Goal: Task Accomplishment & Management: Use online tool/utility

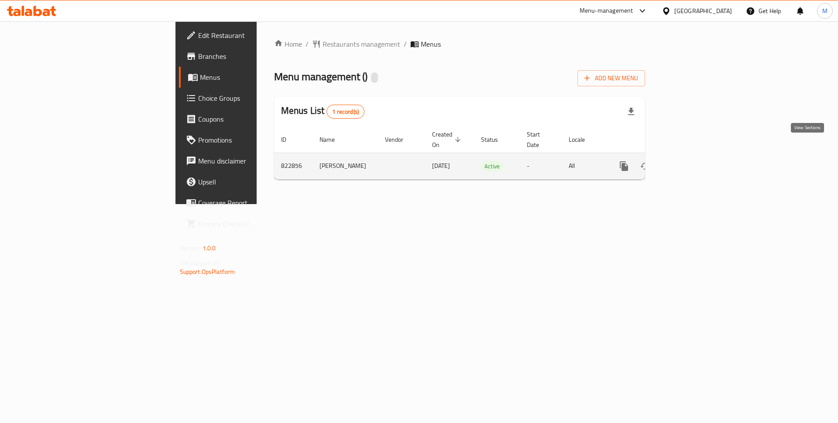
click at [697, 156] on link "enhanced table" at bounding box center [686, 166] width 21 height 21
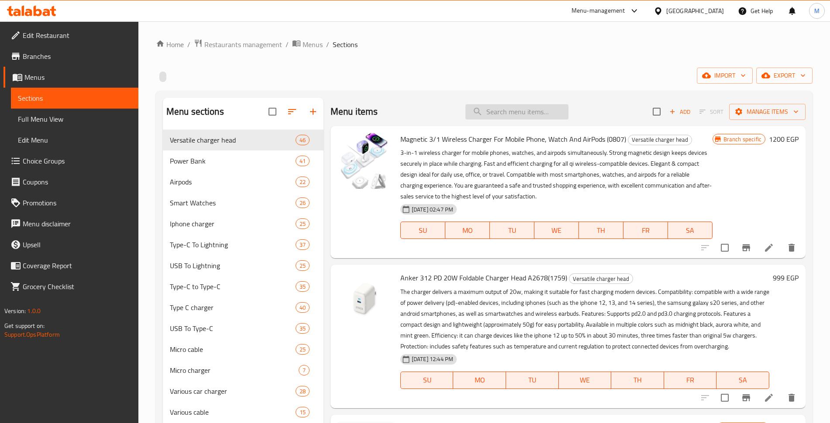
paste input "Borofone 20000mAh 22.5W+ Power Bank With PD20W Fast Charging, With Type C And L…"
click at [510, 109] on input "Borofone 20000mAh 22.5W+ Power Bank With PD20W Fast Charging, With Type C And L…" at bounding box center [516, 111] width 103 height 15
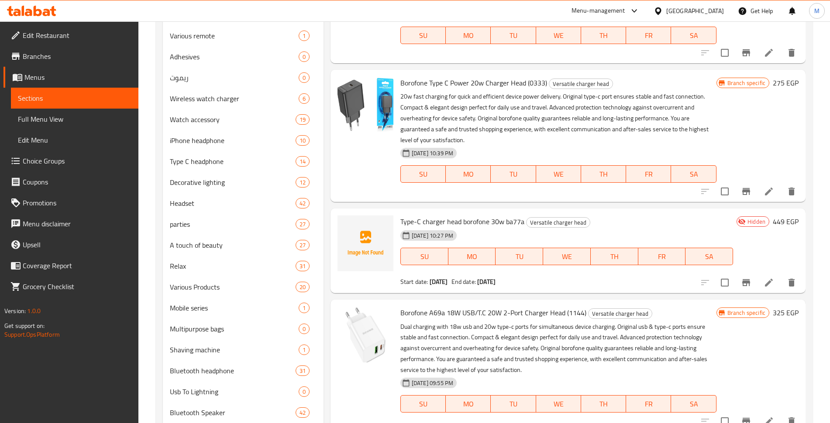
scroll to position [902, 0]
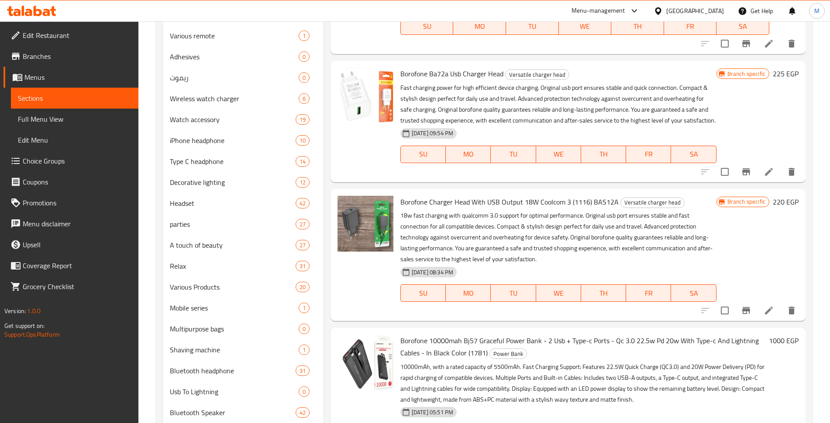
copy h6 "Borofone BJ57A 20000mAh 22.5W+ Power Bank With PD20W Fast Charging, With Type C…"
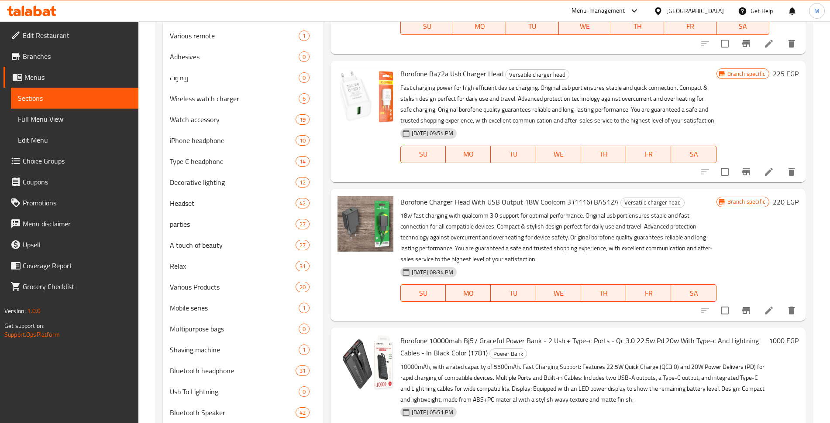
scroll to position [918, 0]
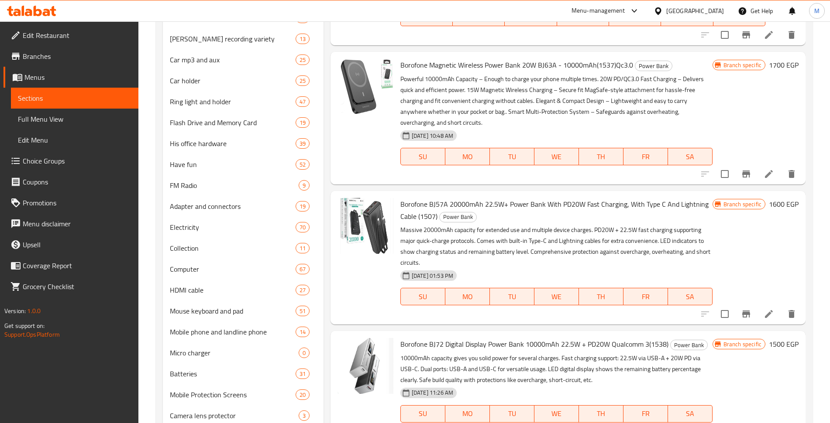
copy h6 "BOROFONE BJ70A Power Bank With A Capacity Of 22.5 [PERSON_NAME], PD20 [PERSON_N…"
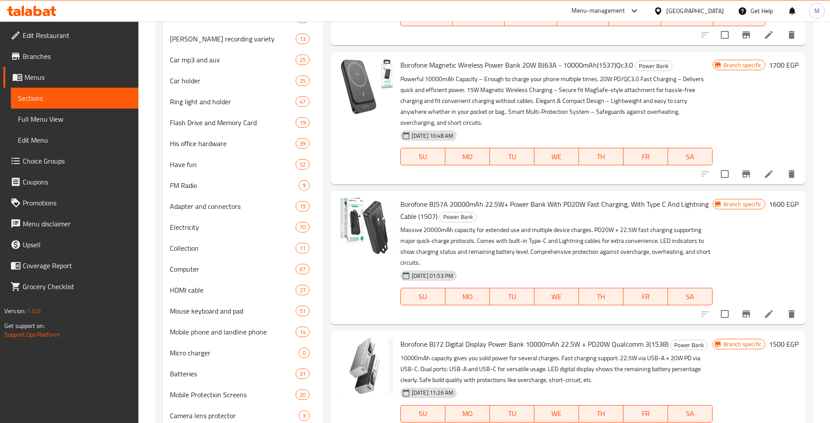
copy h6 "BOROFONE BJ70A Power Bank With A Capacity Of 22.5 [PERSON_NAME], PD20 [PERSON_N…"
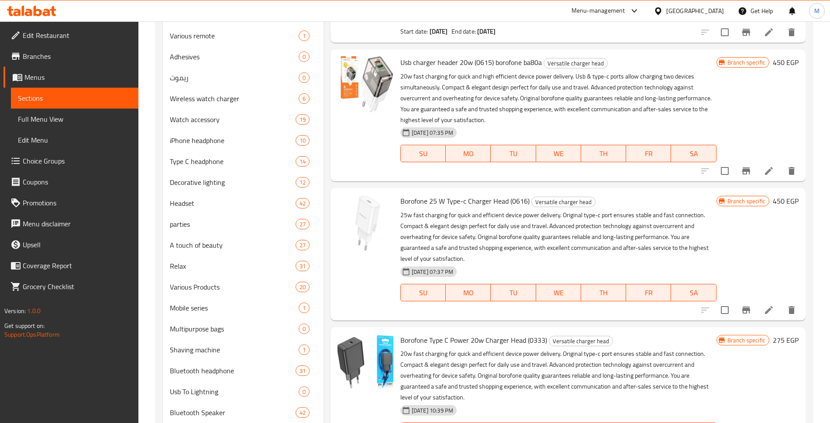
scroll to position [0, 0]
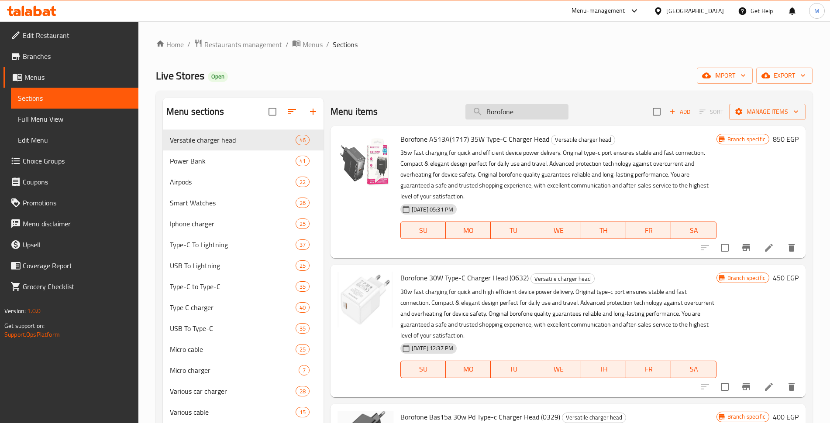
click at [507, 104] on input "Borofone" at bounding box center [516, 111] width 103 height 15
paste input "bj38 22.5w + pd 20w"
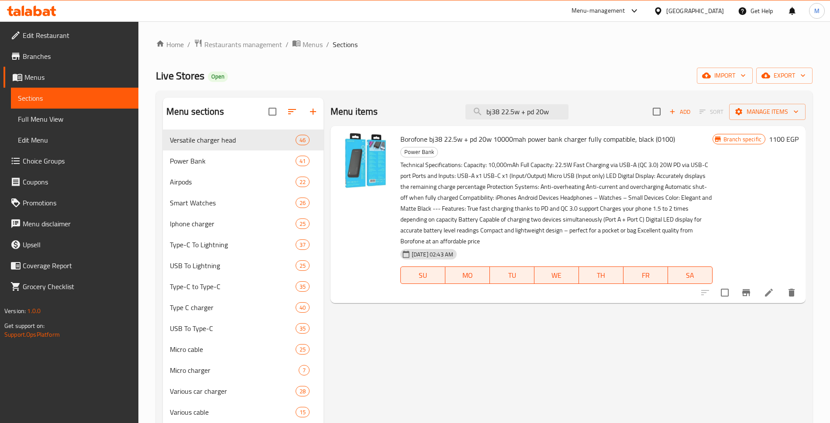
type input "bj38 22.5w + pd 20w"
click at [456, 133] on span "Borofone bj38 22.5w + pd 20w 10000mah power bank charger fully compatible, blac…" at bounding box center [537, 139] width 275 height 13
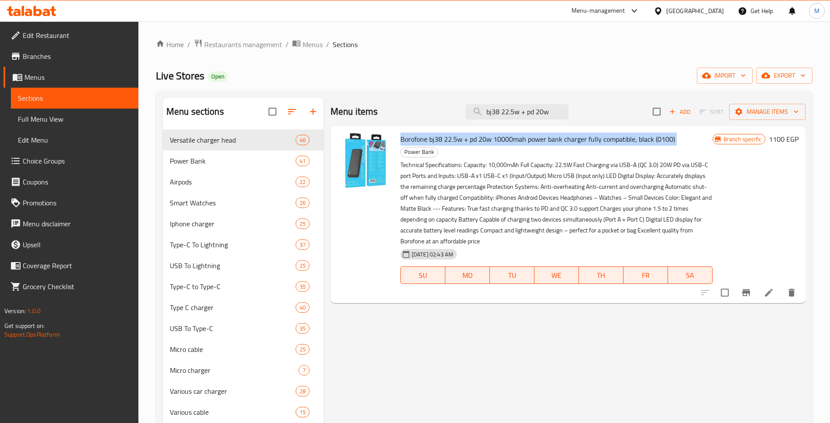
copy h6 "Borofone bj38 22.5w + pd 20w 10000mah power bank charger fully compatible, blac…"
click at [220, 45] on span "Restaurants management" at bounding box center [243, 44] width 78 height 10
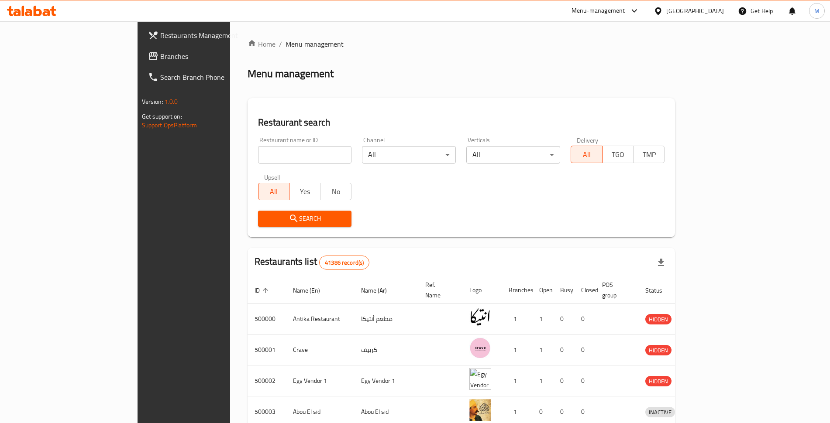
paste input "687389"
click at [258, 146] on input "687389" at bounding box center [305, 154] width 94 height 17
type input "687389"
click button "Search" at bounding box center [305, 219] width 94 height 16
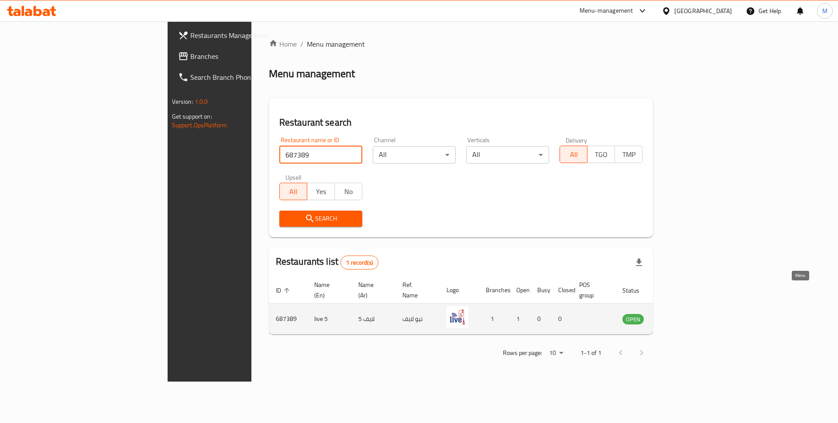
click at [678, 316] on icon "enhanced table" at bounding box center [674, 319] width 10 height 7
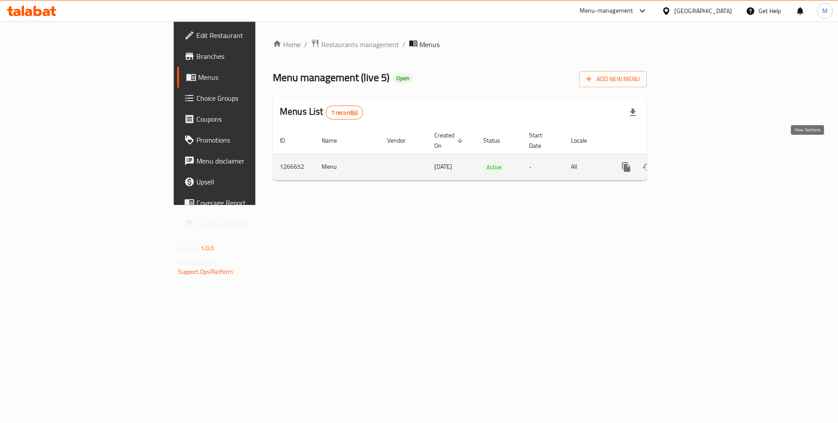
click at [694, 162] on icon "enhanced table" at bounding box center [689, 167] width 10 height 10
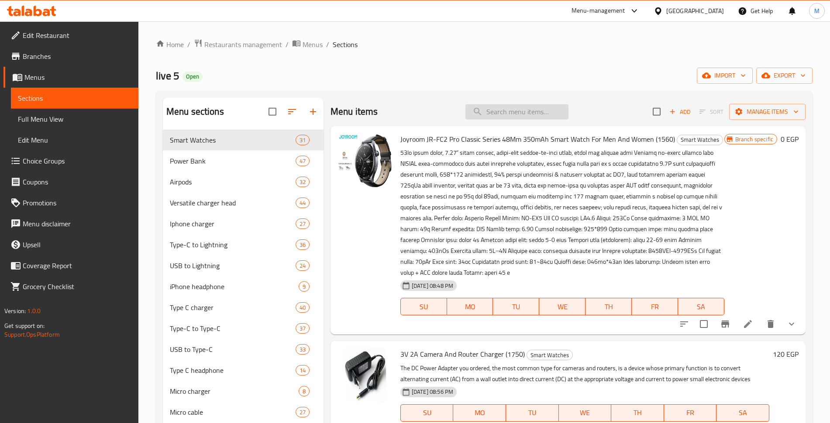
click at [504, 106] on input "search" at bounding box center [516, 111] width 103 height 15
paste input "20000mAh 22.5W+ Power Bank With PD20W Fast Charging, With Type C And Lightning …"
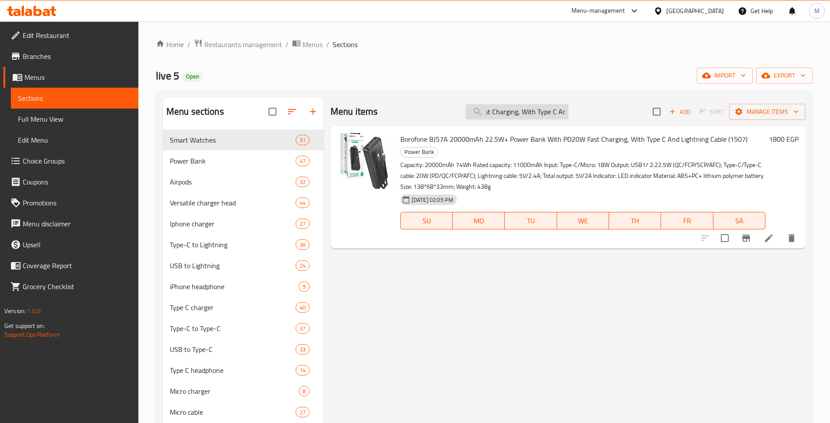
type input "20000mAh 22.5W+ Power Bank With PD20W Fast Charging, With Type C And Lightning …"
click at [480, 133] on span "Borofone BJ57A 20000mAh 22.5W+ Power Bank With PD20W Fast Charging, With Type C…" at bounding box center [573, 139] width 347 height 13
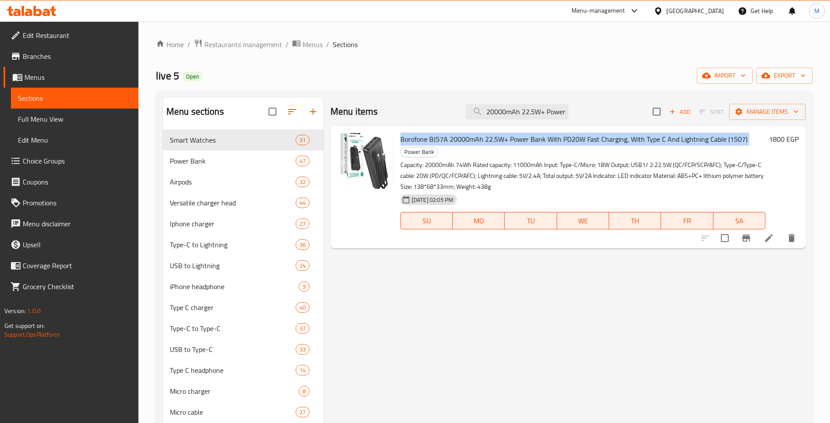
click at [480, 133] on span "Borofone BJ57A 20000mAh 22.5W+ Power Bank With PD20W Fast Charging, With Type C…" at bounding box center [573, 139] width 347 height 13
copy h6 "Borofone BJ57A 20000mAh 22.5W+ Power Bank With PD20W Fast Charging, With Type C…"
type button "0"
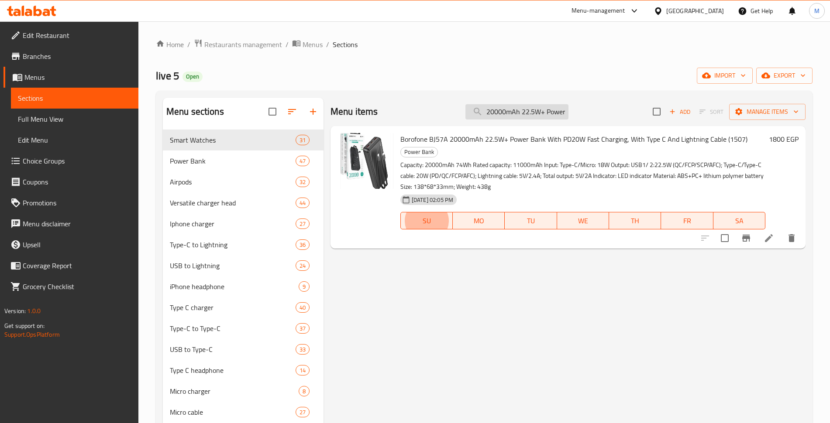
click at [520, 106] on input "20000mAh 22.5W+ Power Bank With PD20W Fast Charging, With Type C And Lightning …" at bounding box center [516, 111] width 103 height 15
paste input "Power bank borofonby j56a 20000mah"
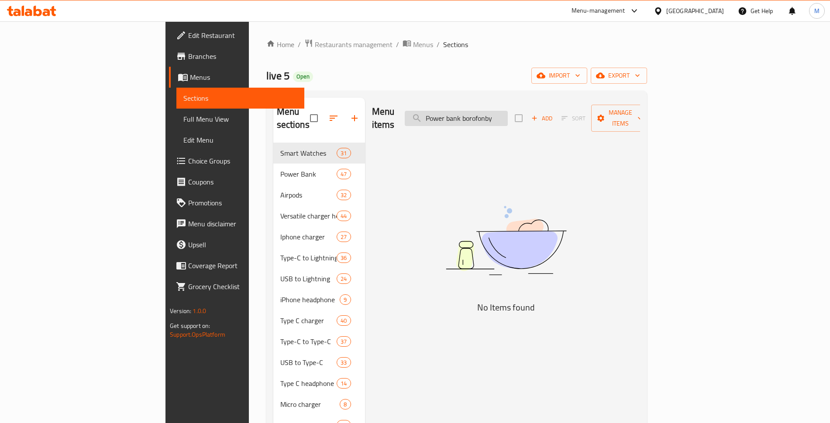
click at [508, 111] on input "Power bank borofonby" at bounding box center [456, 118] width 103 height 15
click at [508, 111] on input "borofonby" at bounding box center [456, 118] width 103 height 15
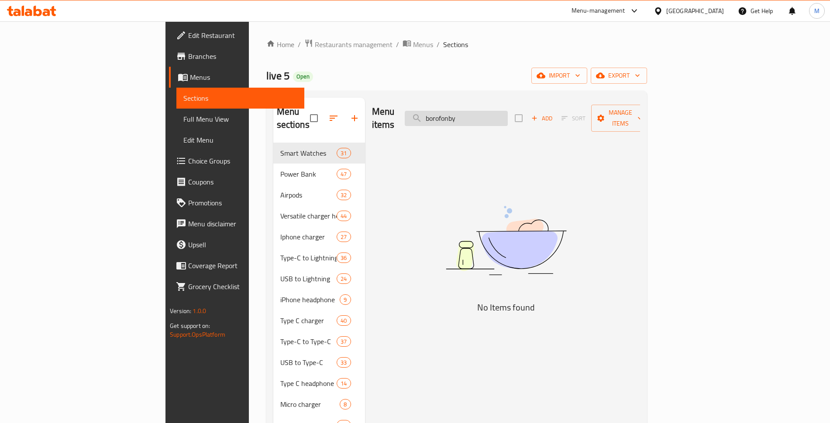
paste input "Borofone"
click at [508, 111] on input "Borofone" at bounding box center [456, 118] width 103 height 15
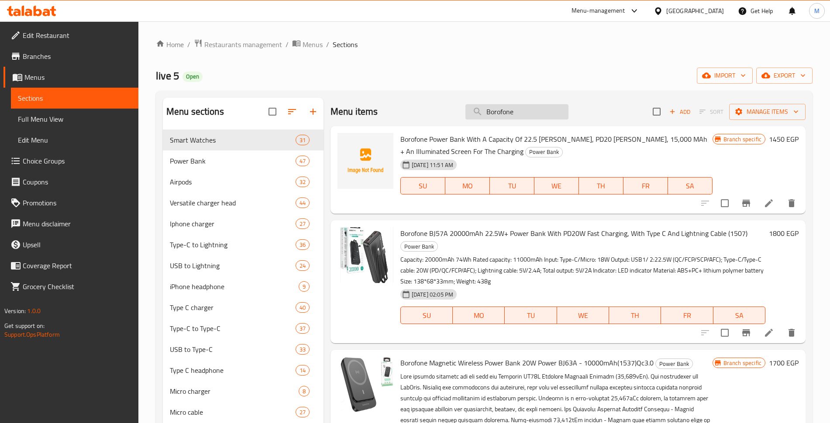
click at [522, 108] on input "Borofone" at bounding box center [516, 111] width 103 height 15
paste input "j56a 20000mah"
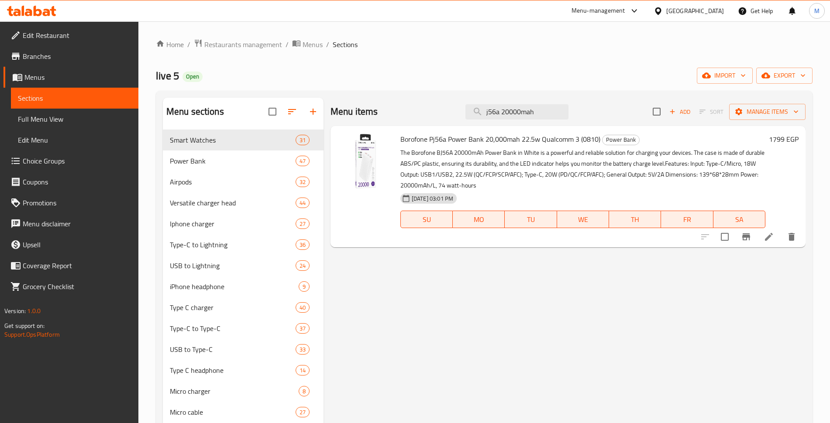
click at [443, 133] on span "Borofone Pj56a Power Bank 20,000mah 22.5w Qualcomm 3 (0810)" at bounding box center [500, 139] width 200 height 13
copy h6 "Borofone Pj56a Power Bank 20,000mah 22.5w Qualcomm 3 (0810)"
click at [513, 106] on input "j56a 20000mah" at bounding box center [516, 111] width 103 height 15
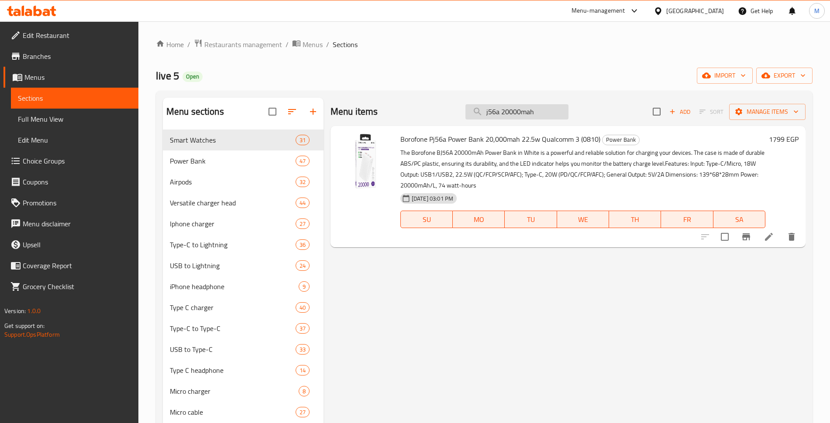
click at [513, 106] on input "j56a 20000mah" at bounding box center [516, 111] width 103 height 15
paste input "Power Bank With A Capacity Of 22.5 [PERSON_NAME], PD20 [PERSON_NAME], 15,000 MA…"
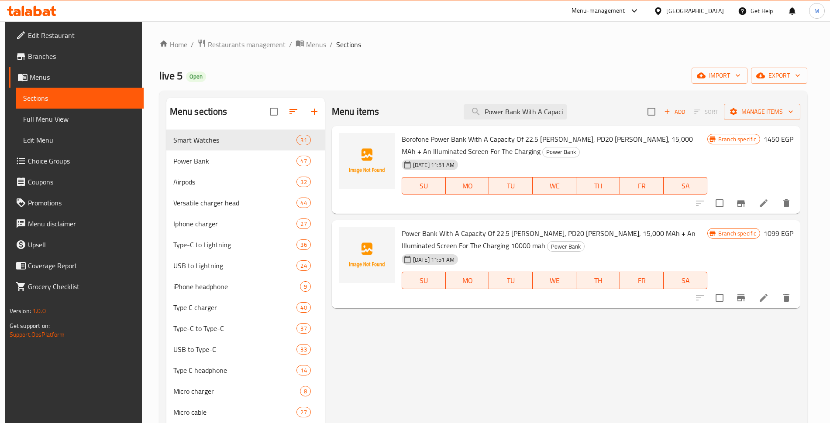
click at [548, 133] on span "Borofone Power Bank With A Capacity Of 22.5 [PERSON_NAME], PD20 [PERSON_NAME], …" at bounding box center [546, 145] width 291 height 25
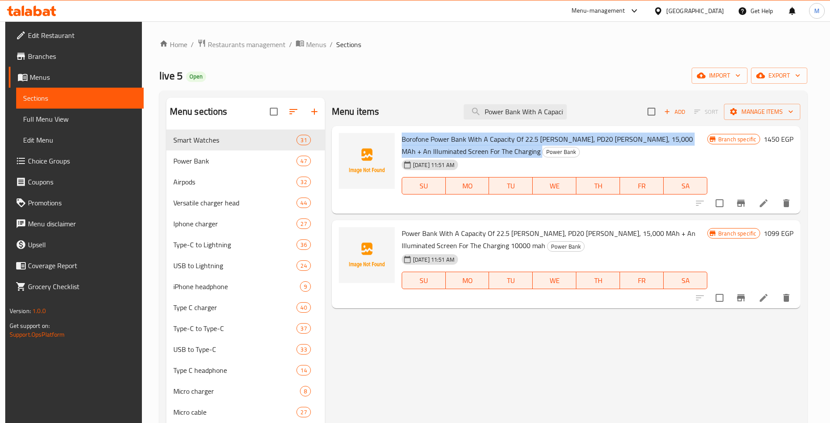
click at [548, 133] on span "Borofone Power Bank With A Capacity Of 22.5 [PERSON_NAME], PD20 [PERSON_NAME], …" at bounding box center [546, 145] width 291 height 25
copy h6 "Borofone Power Bank With A Capacity Of 22.5 [PERSON_NAME], PD20 [PERSON_NAME], …"
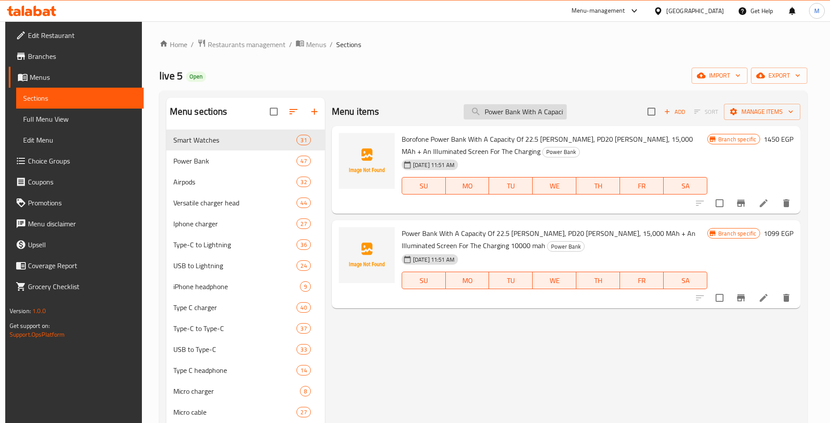
click at [511, 112] on input "Power Bank With A Capacity Of 22.5 [PERSON_NAME], PD20 [PERSON_NAME], 15,000 MA…" at bounding box center [514, 111] width 103 height 15
paste input "BJ68 10000mah Power Bank For Iphone And Type-c"
type input "BJ68 10000mah Power Bank For Iphone And Type-c"
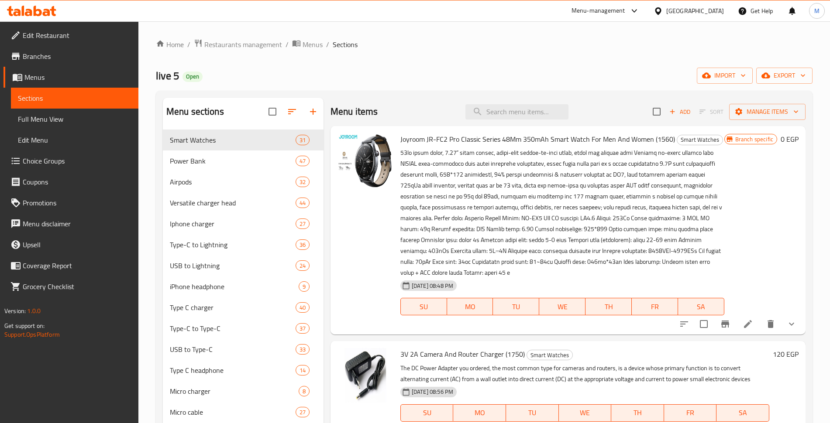
paste input "Borofone"
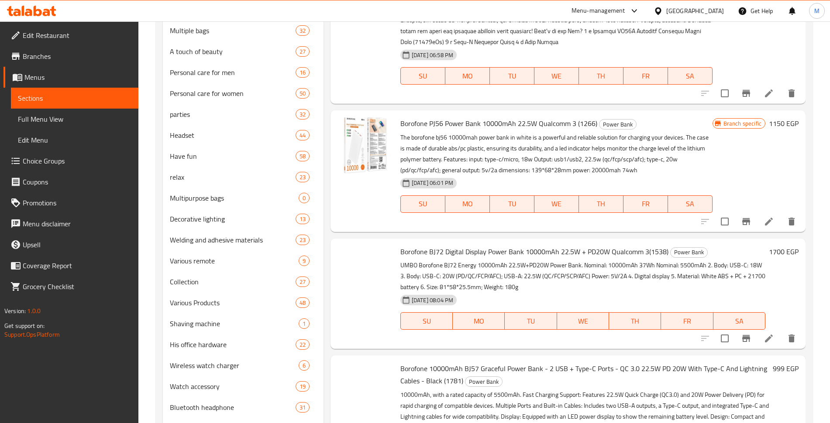
scroll to position [657, 0]
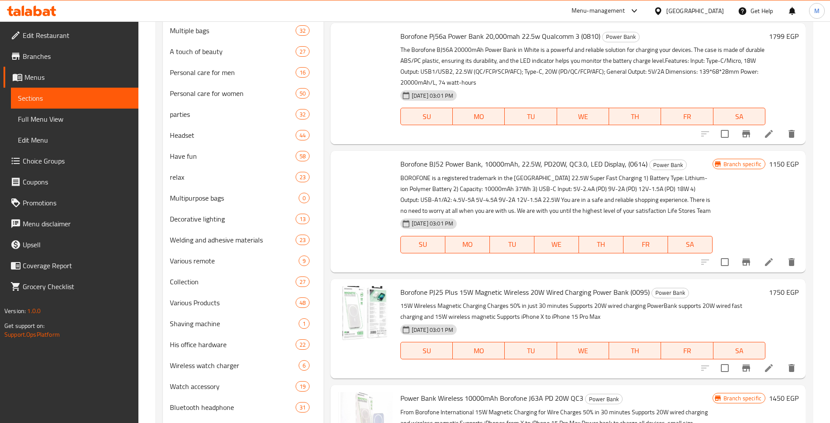
drag, startPoint x: 424, startPoint y: 210, endPoint x: 439, endPoint y: 210, distance: 15.3
copy span "BJ68 10000mAh"
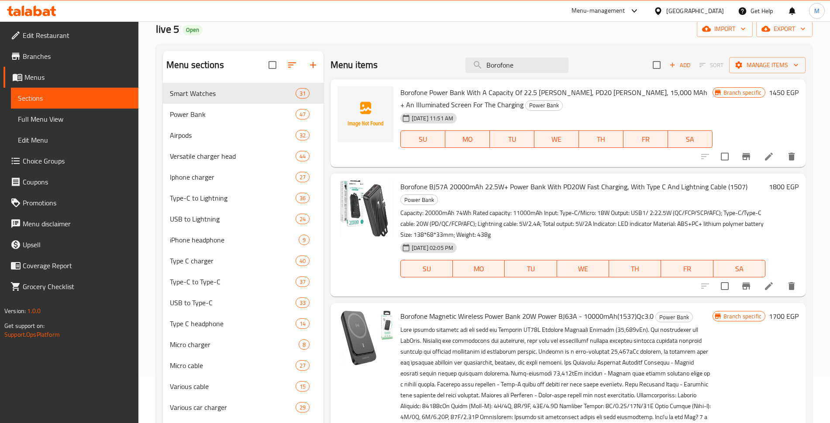
scroll to position [0, 0]
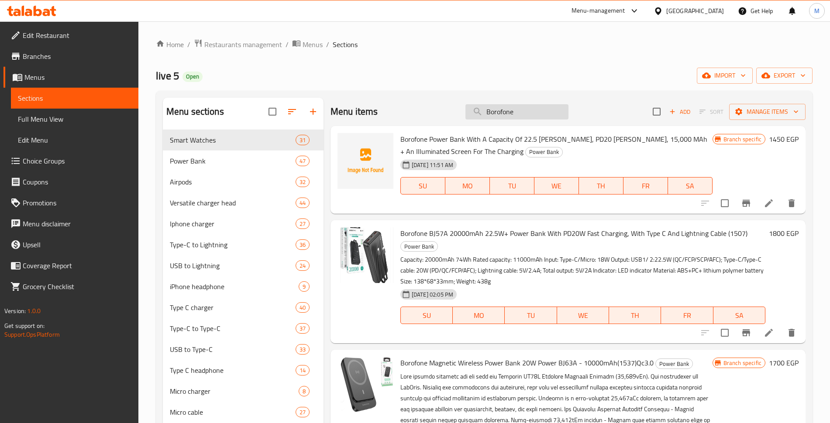
click at [505, 104] on input "Borofone" at bounding box center [516, 111] width 103 height 15
paste input "J68 10000mAh"
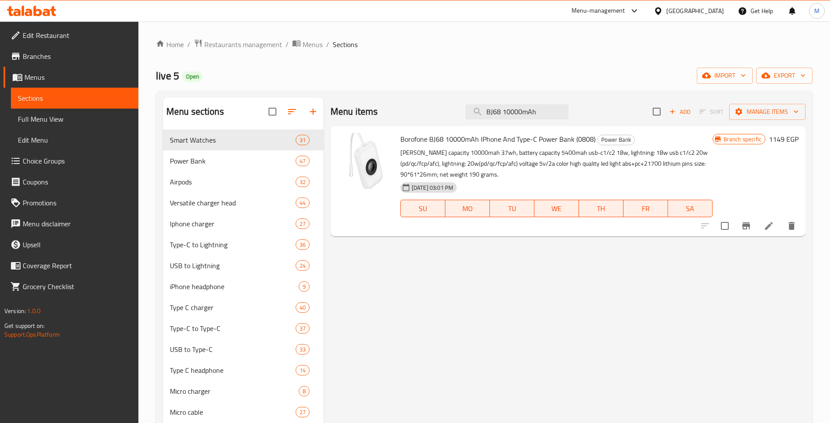
click at [467, 133] on span "Borofone BJ68 10000mAh IPhone And Type-C Power Bank (0808)" at bounding box center [497, 139] width 195 height 13
copy h6 "Borofone BJ68 10000mAh IPhone And Type-C Power Bank (0808)"
click at [510, 108] on input "BJ68 10000mAh" at bounding box center [516, 111] width 103 height 15
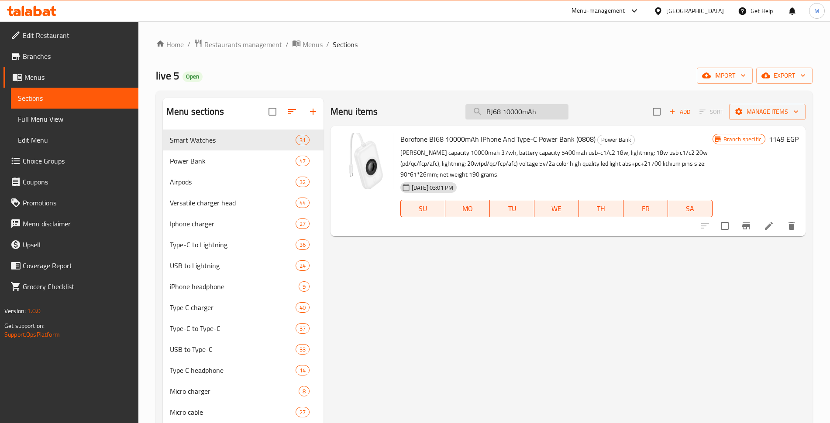
click at [510, 108] on input "BJ68 10000mAh" at bounding box center [516, 111] width 103 height 15
paste input "Power Bank Wireless From X Skut 22.5 Watt Whatsapp Poench With Type C Port And …"
click at [510, 108] on input "BJ68 10000mAh" at bounding box center [516, 111] width 103 height 15
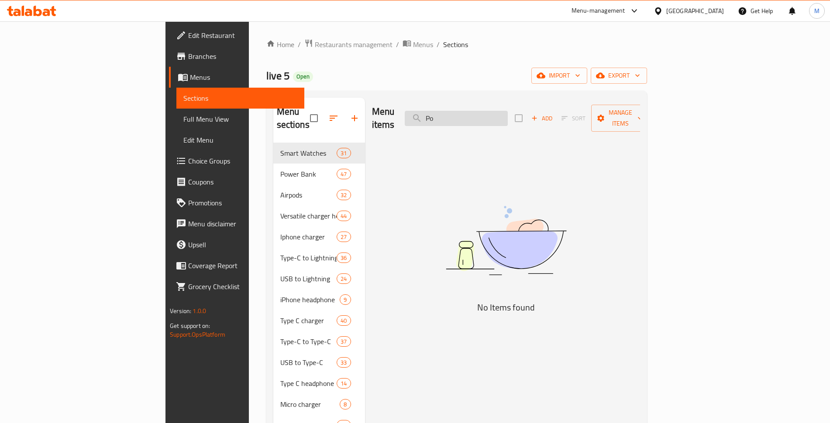
type input "P"
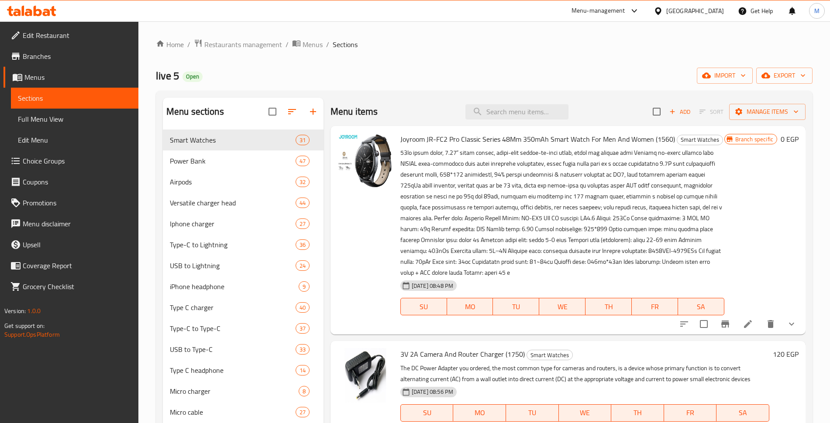
paste input "X Skut 22.5 Watt Whatsapp Poench With"
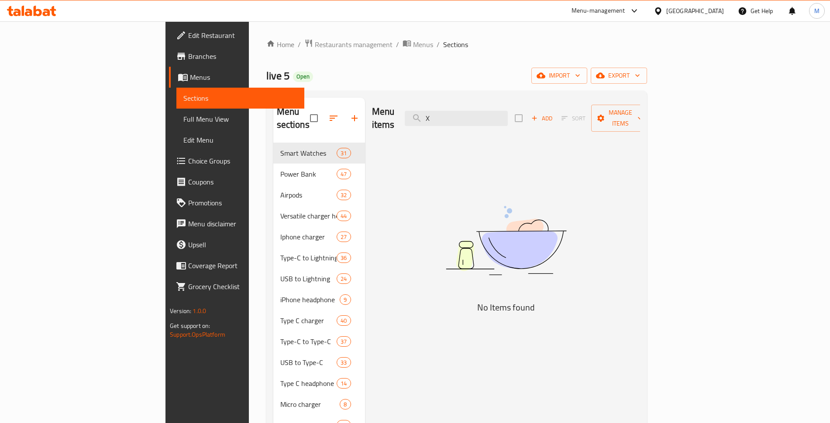
type input "X"
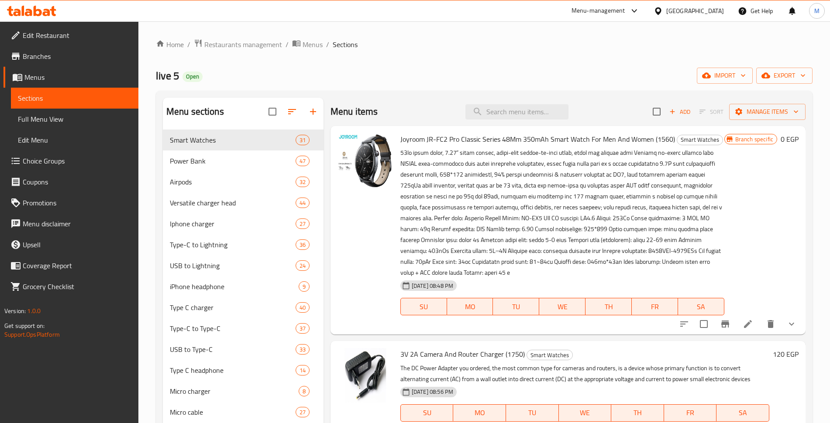
paste input "phone Xs-411"
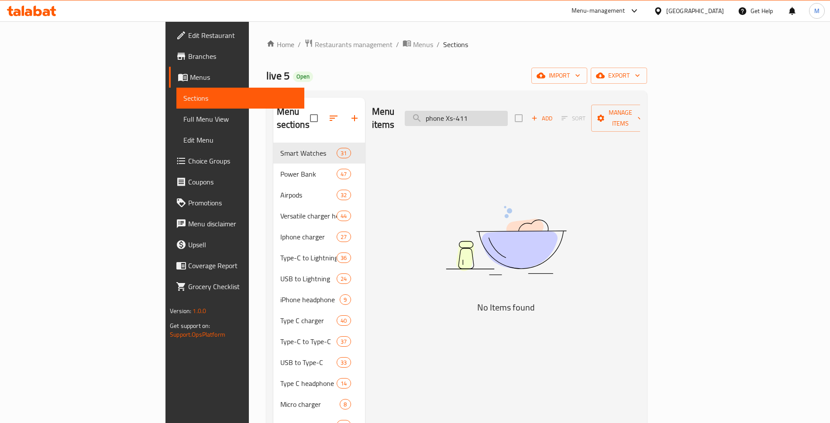
click at [505, 111] on input "phone Xs-411" at bounding box center [456, 118] width 103 height 15
paste input "Poench With Type C"
click at [505, 111] on input "Poench With Type C" at bounding box center [456, 118] width 103 height 15
type input "P"
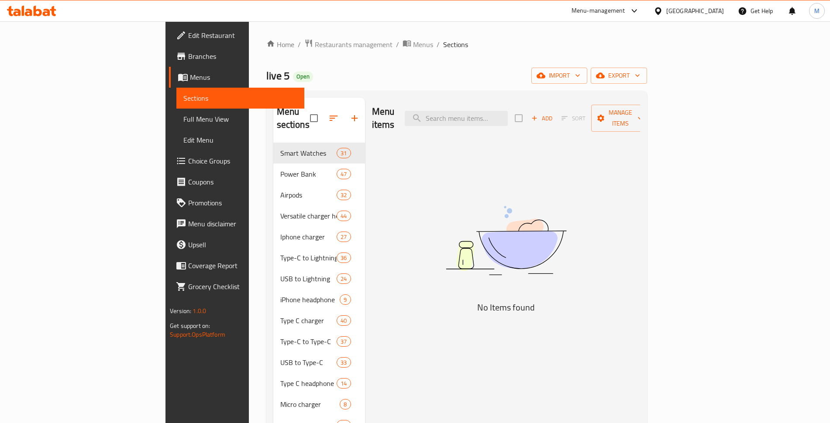
paste input "Skut 22.5"
click at [508, 111] on input "Skut 22.5" at bounding box center [456, 118] width 103 height 15
paste input "Wireless"
click at [508, 111] on input "Wireless" at bounding box center [456, 118] width 103 height 15
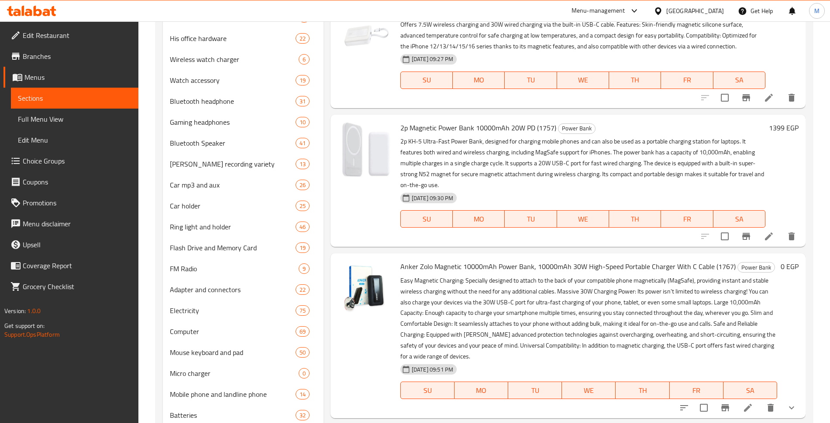
scroll to position [548, 0]
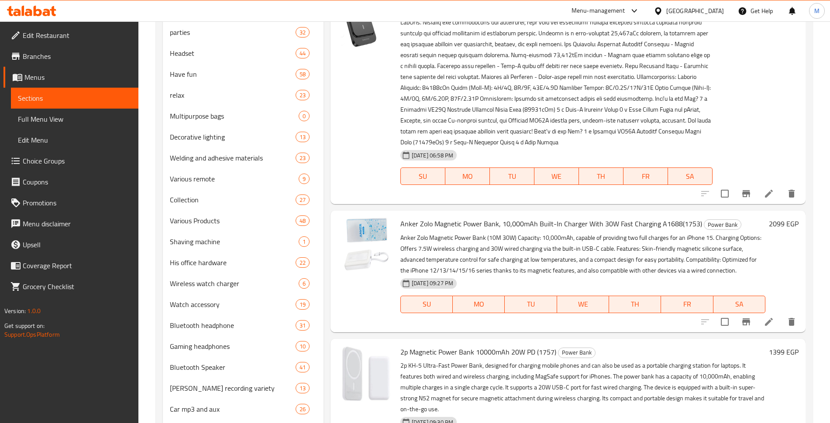
drag, startPoint x: 399, startPoint y: 214, endPoint x: 427, endPoint y: 213, distance: 28.0
copy span "X-[PERSON_NAME] 22.5"
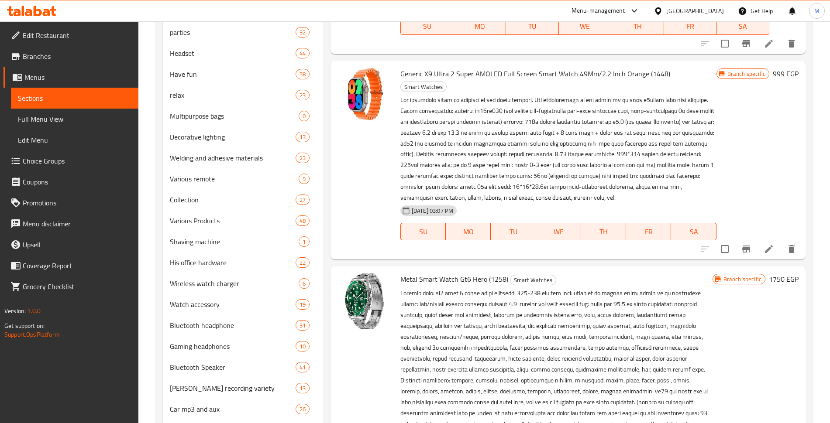
scroll to position [0, 0]
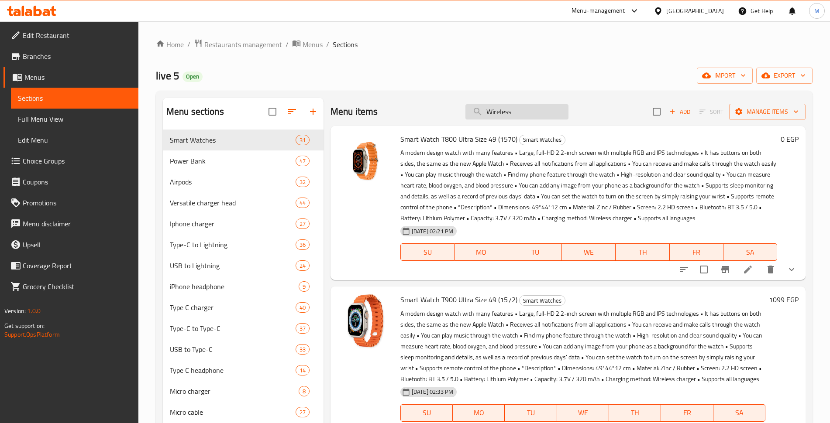
click at [501, 105] on input "Wireless" at bounding box center [516, 111] width 103 height 15
paste input "X-[PERSON_NAME]"
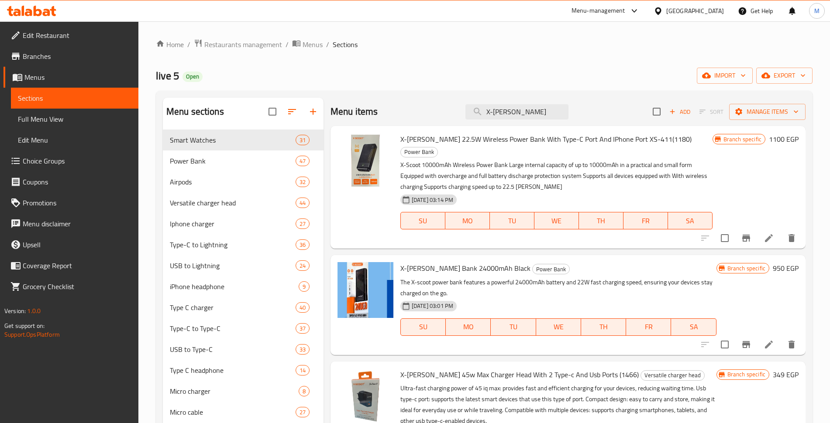
click at [436, 133] on span "X-[PERSON_NAME] 22.5W Wireless Power Bank With Type-C Port And IPhone Port XS-4…" at bounding box center [545, 139] width 291 height 13
click at [500, 109] on input "X-[PERSON_NAME]" at bounding box center [516, 111] width 103 height 15
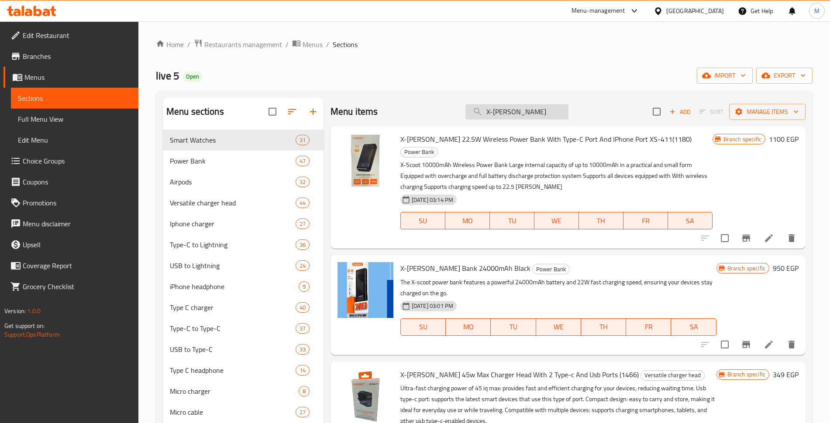
paste input "bj38 22.5w"
click at [500, 109] on input "bj38 22.5w" at bounding box center [516, 111] width 103 height 15
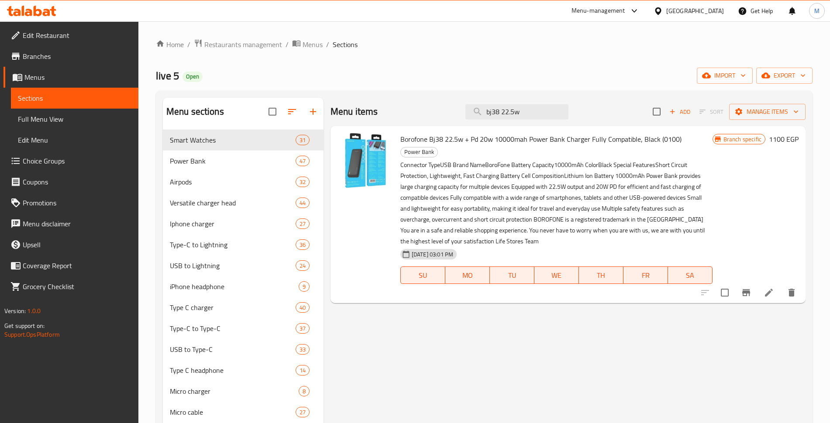
click at [475, 133] on span "Borofone Bj38 22.5w + Pd 20w 10000mah Power Bank Charger Fully Compatible, Blac…" at bounding box center [540, 139] width 281 height 13
click at [505, 104] on input "bj38 22.5w" at bounding box center [516, 111] width 103 height 15
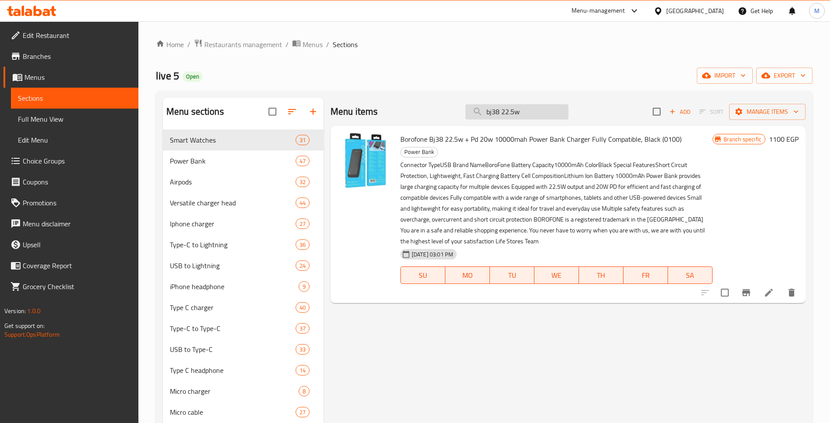
paste input "Joyroom original trust 22.5 10000mah power bank jr-pbf15"
click at [505, 104] on input "Joyroom original trust 22.5 10000mah power bank jr-pbf15" at bounding box center [516, 111] width 103 height 15
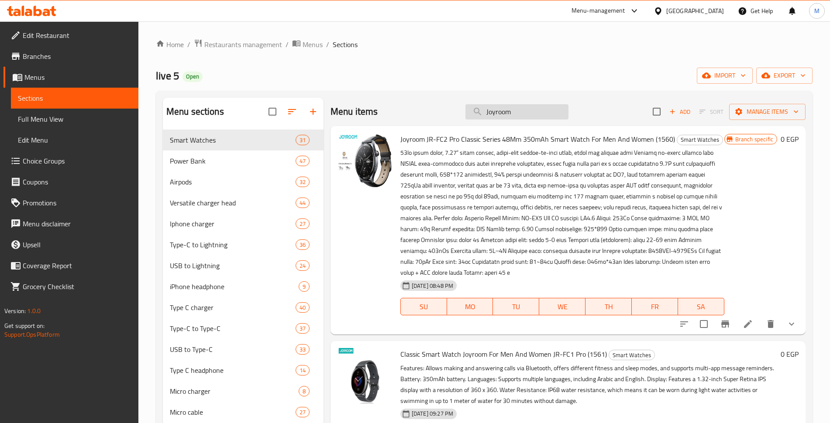
scroll to position [861, 0]
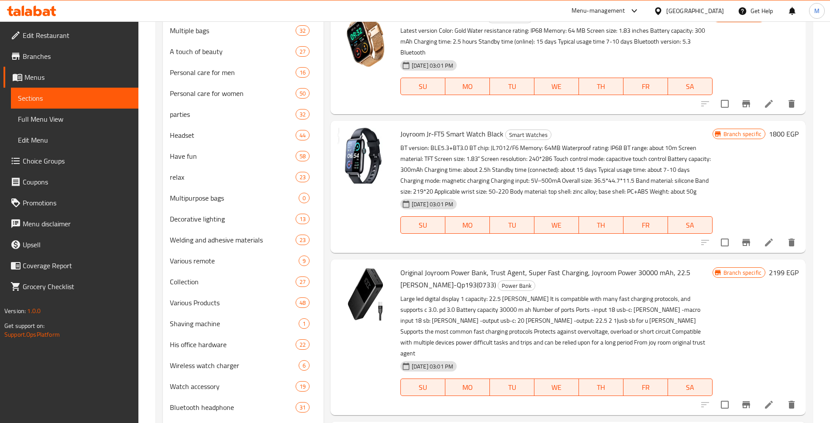
scroll to position [0, 0]
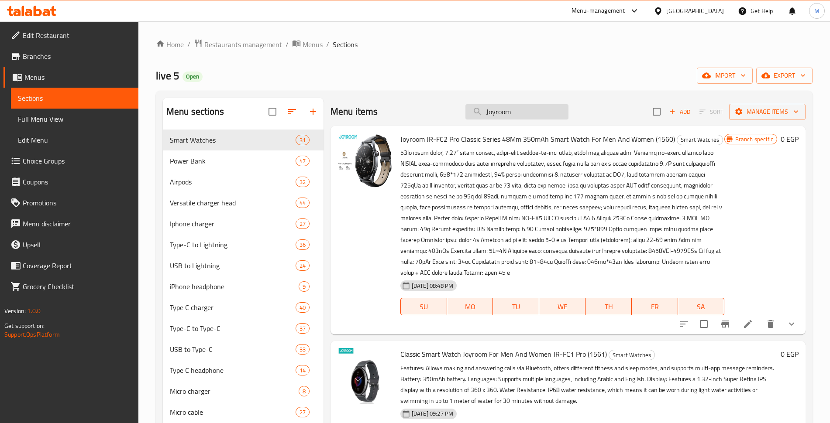
click at [518, 104] on input "Joyroom" at bounding box center [516, 111] width 103 height 15
paste input "22.5 [PERSON_NAME], PD20 [PERSON_NAME],"
click at [518, 104] on input "Joyroom" at bounding box center [516, 111] width 103 height 15
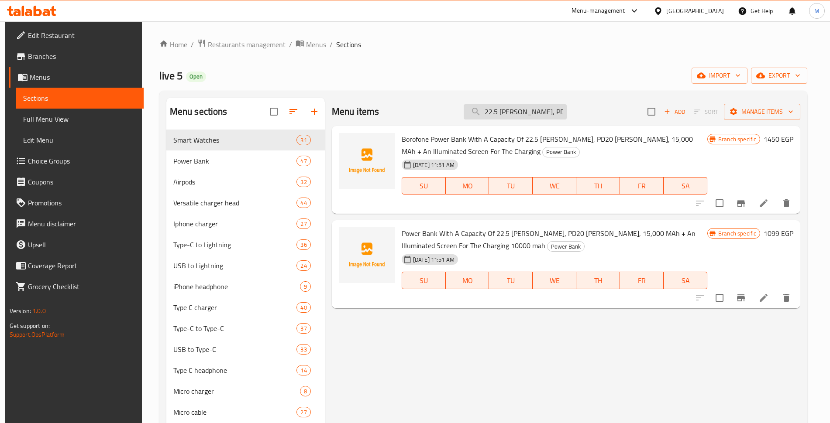
type input "22.5 [PERSON_NAME], PD20 [PERSON_NAME]"
click at [498, 227] on span "Power Bank With A Capacity Of 22.5 [PERSON_NAME], PD20 [PERSON_NAME], 15,000 MA…" at bounding box center [548, 239] width 294 height 25
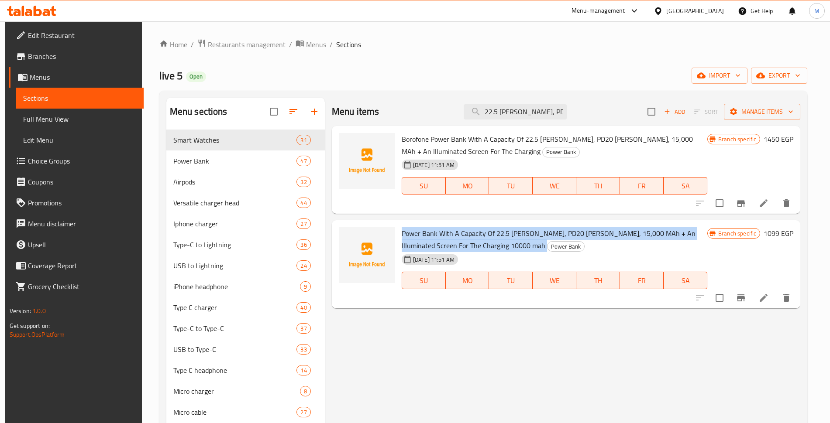
click at [498, 227] on span "Power Bank With A Capacity Of 22.5 [PERSON_NAME], PD20 [PERSON_NAME], 15,000 MA…" at bounding box center [548, 239] width 294 height 25
